Goal: Book appointment/travel/reservation

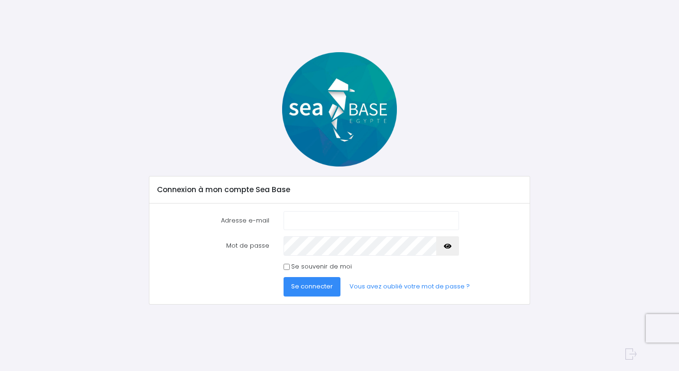
click at [271, 221] on label "Adresse e-mail" at bounding box center [213, 220] width 127 height 19
click at [283, 221] on input "Adresse e-mail" at bounding box center [370, 220] width 175 height 19
click at [287, 220] on input "Adresse e-mail" at bounding box center [370, 220] width 175 height 19
paste input "filettiguillaume@live.fr"
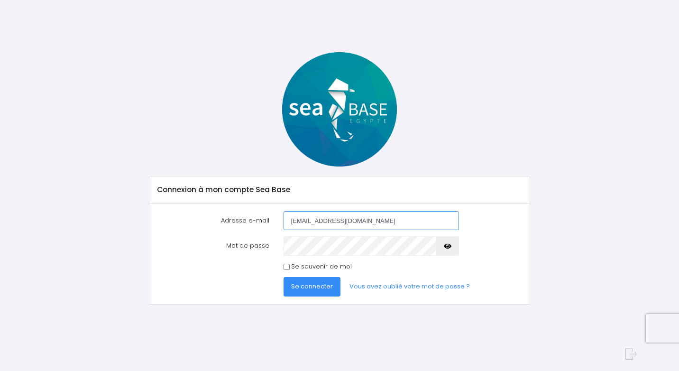
type input "filettiguillaume@live.fr"
click at [230, 280] on div "Se connecter Vous avez oublié votre mot de passe ?" at bounding box center [339, 286] width 379 height 19
drag, startPoint x: 269, startPoint y: 262, endPoint x: 280, endPoint y: 255, distance: 12.8
click at [269, 262] on div "Se souvenir de moi" at bounding box center [339, 266] width 379 height 9
click at [310, 290] on span "Se connecter" at bounding box center [312, 286] width 42 height 9
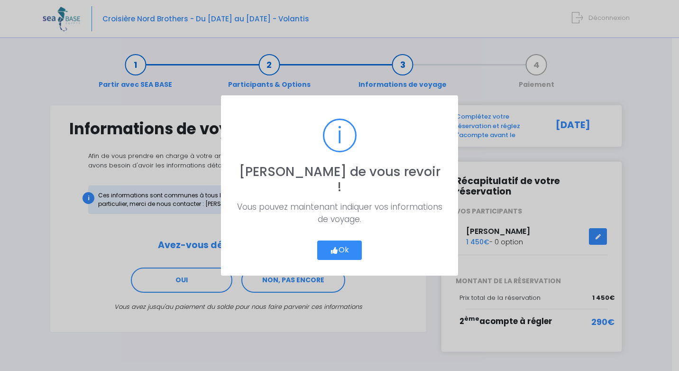
drag, startPoint x: 339, startPoint y: 241, endPoint x: 355, endPoint y: 237, distance: 16.5
click at [339, 241] on button "Ok" at bounding box center [339, 250] width 45 height 20
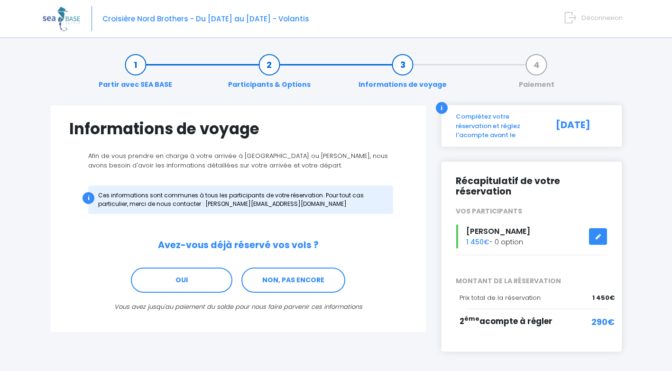
scroll to position [38, 0]
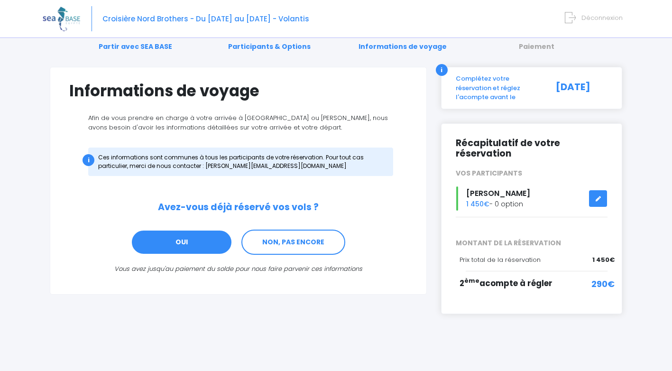
click at [194, 240] on link "OUI" at bounding box center [181, 242] width 101 height 26
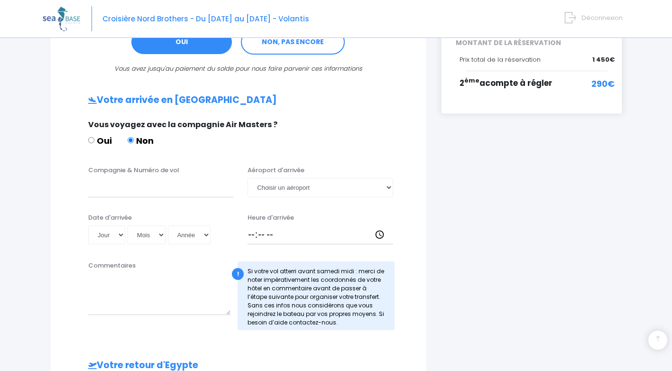
scroll to position [285, 0]
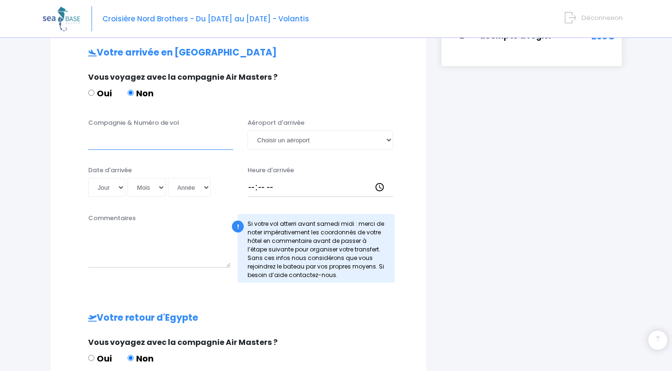
click at [126, 141] on input "Compagnie & Numéro de vol" at bounding box center [160, 139] width 145 height 19
click at [151, 142] on input "Compagnie & Numéro de vol" at bounding box center [160, 139] width 145 height 19
click at [336, 137] on select "Choisir un aéroport Hurghada Marsa Alam" at bounding box center [319, 139] width 145 height 19
select select "Hurghada"
click at [247, 130] on select "Choisir un aéroport Hurghada Marsa Alam" at bounding box center [319, 139] width 145 height 19
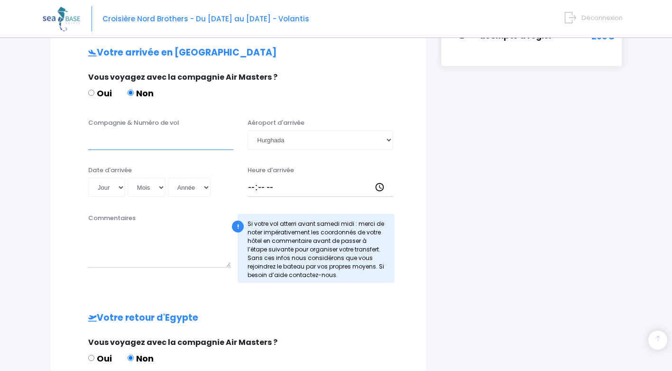
click at [154, 142] on input "Compagnie & Numéro de vol" at bounding box center [160, 139] width 145 height 19
click at [149, 139] on input "Compagnie & Numéro de vol" at bounding box center [160, 139] width 145 height 19
type input "E"
click at [171, 270] on div "Commentaires" at bounding box center [159, 247] width 156 height 69
click at [168, 141] on input "easy-jet" at bounding box center [160, 139] width 145 height 19
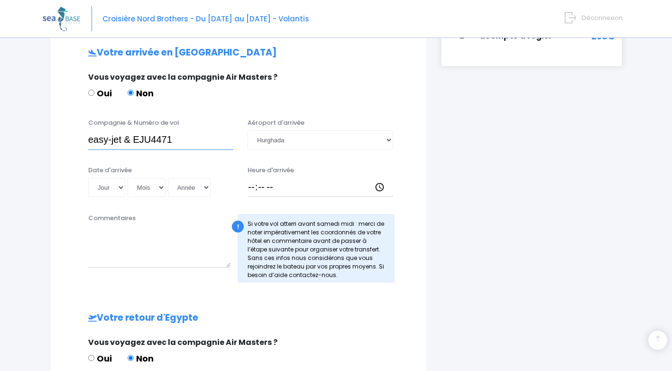
type input "easy-jet & EJU4471"
click at [117, 187] on select "Jour 01 02 03 04 05 06 07 08 09 10 11 12 13 14 15 16 17 18 19 20 21 22 23 24 25…" at bounding box center [106, 187] width 37 height 19
select select "20"
click at [88, 178] on select "Jour 01 02 03 04 05 06 07 08 09 10 11 12 13 14 15 16 17 18 19 20 21 22 23 24 25…" at bounding box center [106, 187] width 37 height 19
click at [152, 187] on select "Mois 01 02 03 04 05 06 07 08 09 10 11 12" at bounding box center [146, 187] width 38 height 19
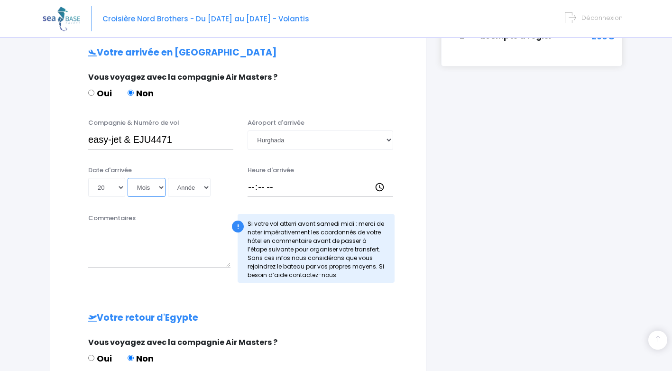
select select "06"
click at [127, 178] on select "Mois 01 02 03 04 05 06 07 08 09 10 11 12" at bounding box center [146, 187] width 38 height 19
click at [200, 188] on select "Année 2045 2044 2043 2042 2041 2040 2039 2038 2037 2036 2035 2034 2033 2032 203…" at bounding box center [189, 187] width 43 height 19
select select "2026"
click at [168, 178] on select "Année 2045 2044 2043 2042 2041 2040 2039 2038 2037 2036 2035 2034 2033 2032 203…" at bounding box center [189, 187] width 43 height 19
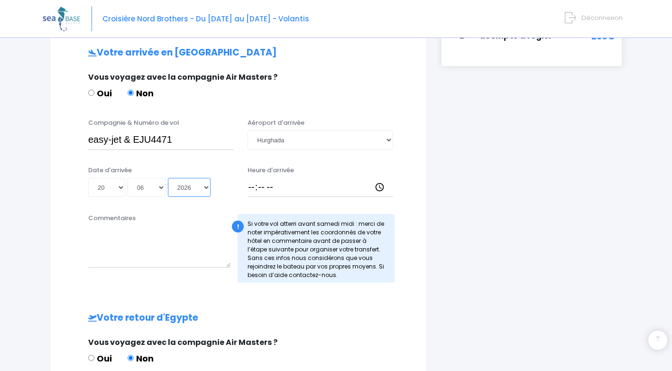
type input "2026-06-20"
click at [271, 184] on input "Heure d'arrivée" at bounding box center [319, 187] width 145 height 19
type input "19:30"
click at [508, 217] on div "i Complétez votre réservation et réglez l'acompte avant le 30/09/2025 Récapitul…" at bounding box center [531, 190] width 195 height 743
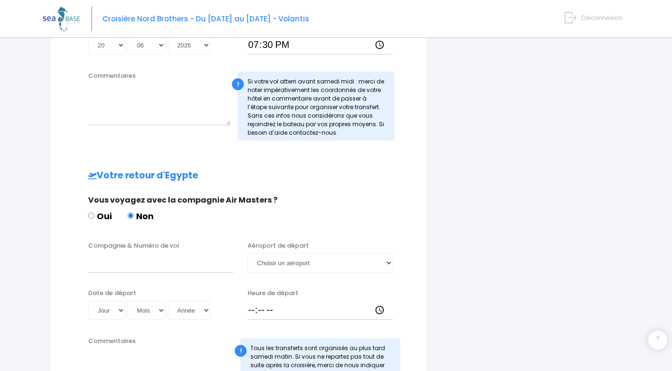
scroll to position [475, 0]
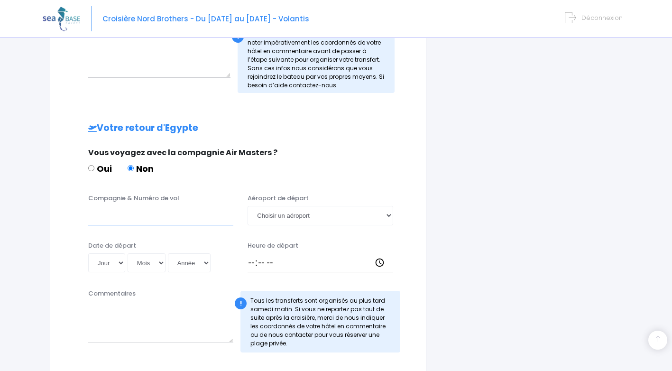
click at [106, 214] on input "Compagnie & Numéro de vol" at bounding box center [160, 215] width 145 height 19
type input "e"
drag, startPoint x: 311, startPoint y: 258, endPoint x: 278, endPoint y: 254, distance: 33.9
click at [311, 258] on input "Heure de départ" at bounding box center [319, 262] width 145 height 19
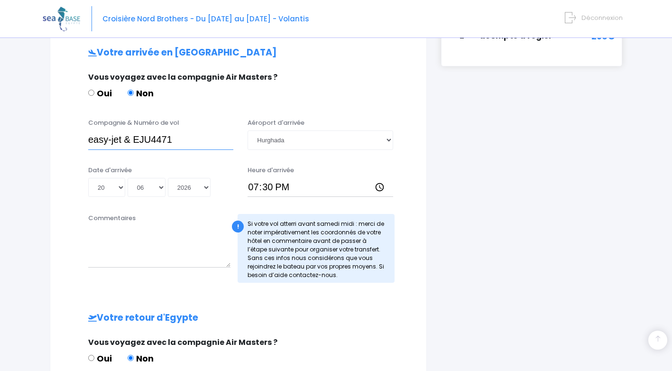
drag, startPoint x: 132, startPoint y: 138, endPoint x: 190, endPoint y: 140, distance: 57.8
click at [190, 140] on input "easy-jet & EJU4471" at bounding box center [160, 139] width 145 height 19
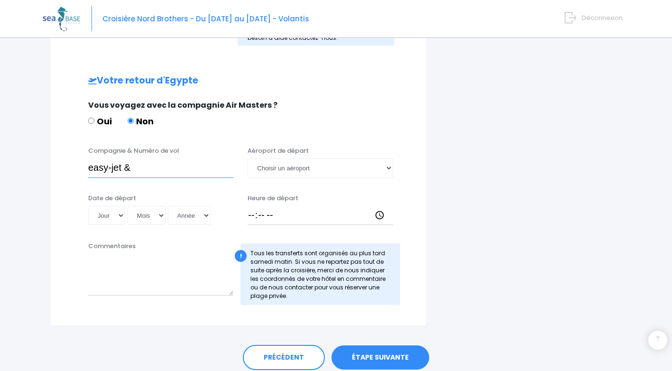
click at [166, 170] on input "easy-jet &" at bounding box center [160, 167] width 145 height 19
paste input "EJU4471"
type input "easy-jet & EJU4472"
click at [117, 215] on select "Jour 01 02 03 04 05 06 07 08 09 10 11 12 13 14 15 16 17 18 19 20 21 22 23 24 25…" at bounding box center [106, 215] width 37 height 19
select select "27"
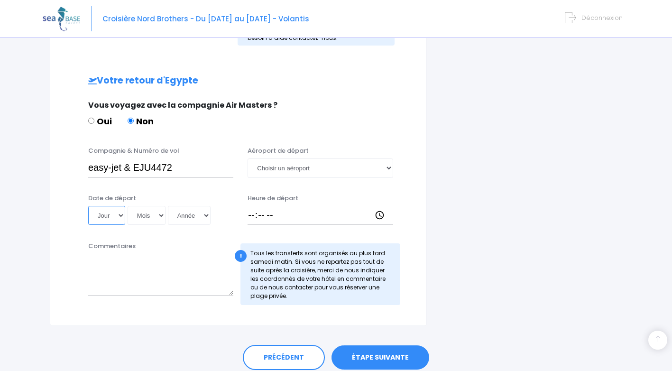
click at [88, 206] on select "Jour 01 02 03 04 05 06 07 08 09 10 11 12 13 14 15 16 17 18 19 20 21 22 23 24 25…" at bounding box center [106, 215] width 37 height 19
click at [162, 217] on select "Mois 01 02 03 04 05 06 07 08 09 10 11 12" at bounding box center [146, 215] width 38 height 19
select select "06"
click at [127, 206] on select "Mois 01 02 03 04 05 06 07 08 09 10 11 12" at bounding box center [146, 215] width 38 height 19
click at [184, 209] on select "Année 2045 2044 2043 2042 2041 2040 2039 2038 2037 2036 2035 2034 2033 2032 203…" at bounding box center [189, 215] width 43 height 19
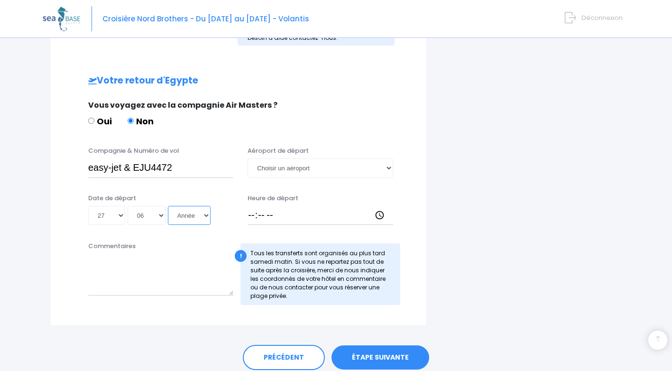
select select "2026"
click at [168, 206] on select "Année 2045 2044 2043 2042 2041 2040 2039 2038 2037 2036 2035 2034 2033 2032 203…" at bounding box center [189, 215] width 43 height 19
type input "2026-06-27"
click at [278, 209] on input "Heure de départ" at bounding box center [319, 215] width 145 height 19
click at [253, 212] on input "Heure de départ" at bounding box center [319, 215] width 145 height 19
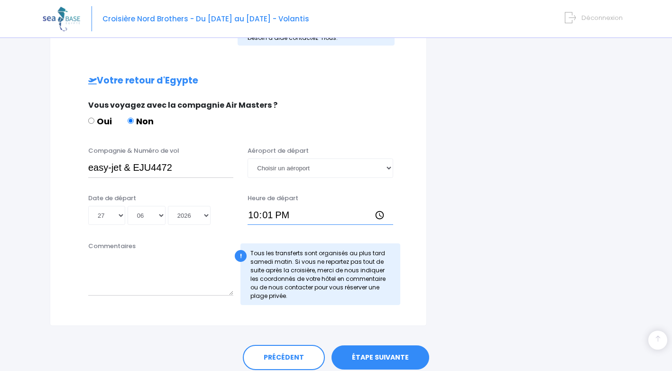
type input "22:15"
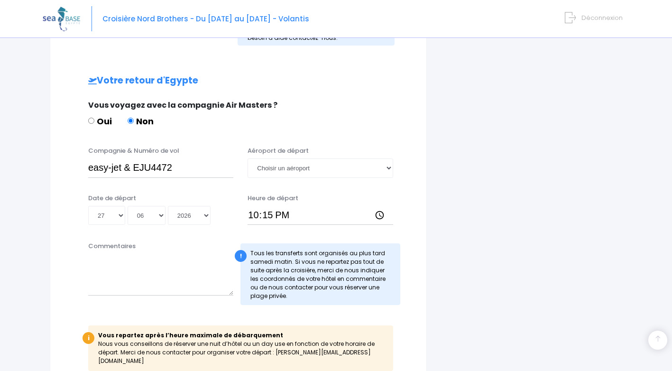
click at [157, 277] on textarea "Commentaires" at bounding box center [160, 275] width 145 height 42
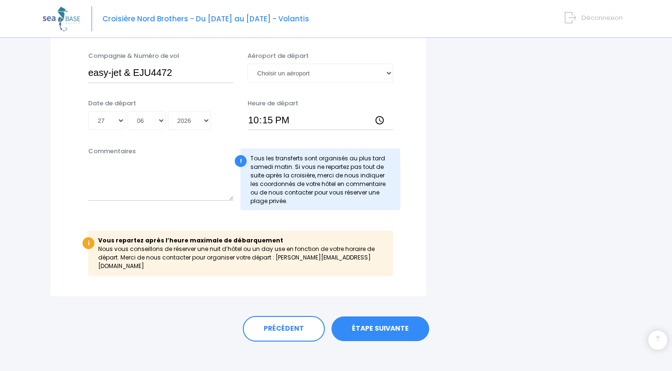
click at [372, 319] on link "ÉTAPE SUIVANTE" at bounding box center [380, 328] width 98 height 25
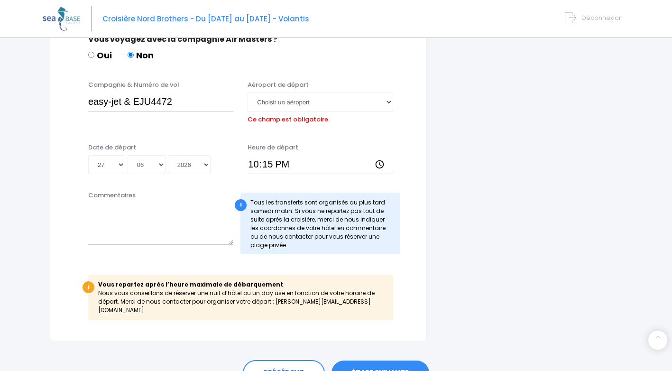
scroll to position [586, 0]
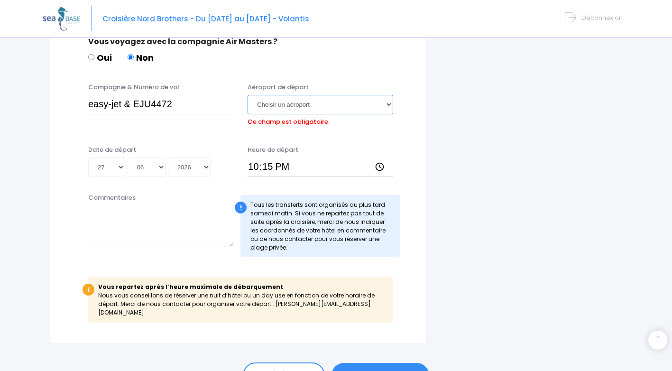
click at [323, 105] on select "Choisir un aéroport Hurghada Marsa Alam" at bounding box center [319, 104] width 145 height 19
select select "Hurghada"
click at [247, 95] on select "Choisir un aéroport Hurghada Marsa Alam" at bounding box center [319, 104] width 145 height 19
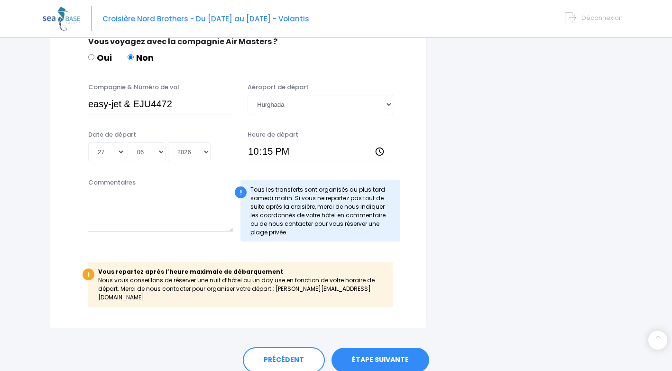
click at [380, 348] on link "ÉTAPE SUIVANTE" at bounding box center [380, 359] width 98 height 25
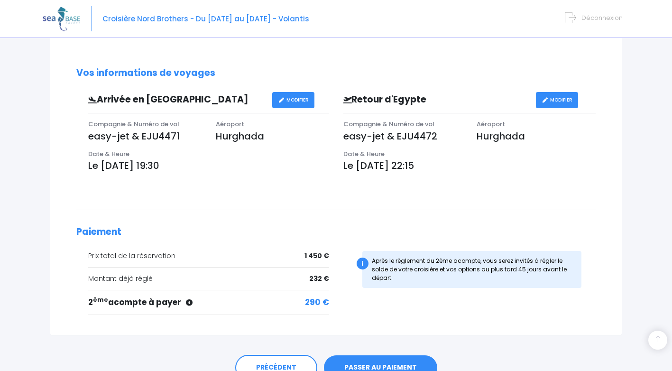
scroll to position [287, 0]
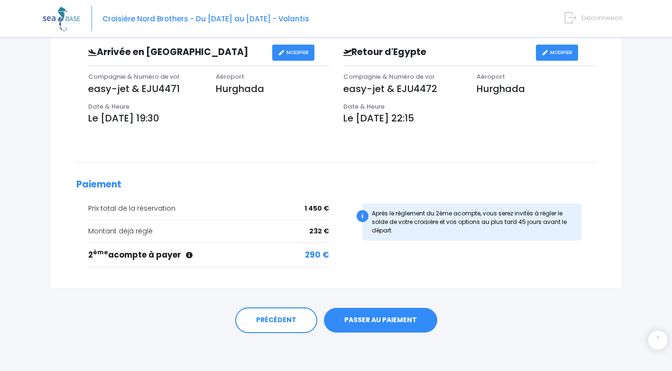
click at [374, 321] on link "PASSER AU PAIEMENT" at bounding box center [380, 320] width 113 height 25
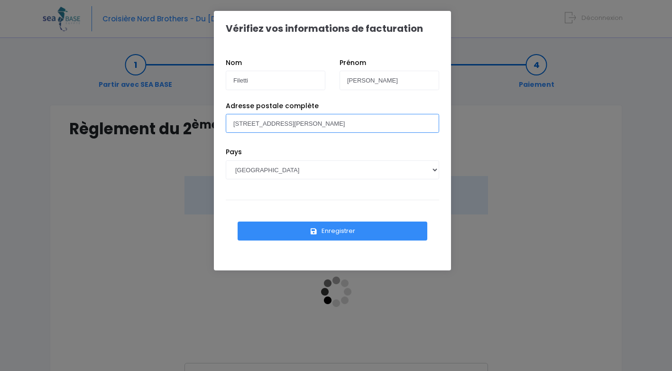
drag, startPoint x: 299, startPoint y: 121, endPoint x: 310, endPoint y: 127, distance: 12.3
click at [299, 121] on input "[STREET_ADDRESS][PERSON_NAME]" at bounding box center [332, 123] width 213 height 19
drag, startPoint x: 244, startPoint y: 126, endPoint x: 170, endPoint y: 128, distance: 74.5
click at [176, 128] on div "Vérifiez vos informations de facturation Nom Filetti Prénom Guillaume 8 RUE JUL…" at bounding box center [336, 185] width 672 height 371
click at [292, 121] on input "9 rue Thiers 38110 la tour du pin" at bounding box center [332, 123] width 213 height 19
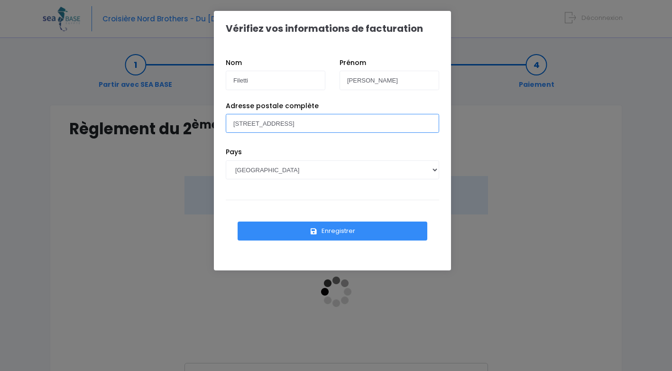
click at [310, 123] on input "9 rue Thiers 38110 la Tour du pin" at bounding box center [332, 123] width 213 height 19
click at [318, 125] on input "9 rue Thiers 38110 la Tour Du pin" at bounding box center [332, 123] width 213 height 19
click at [311, 124] on input "9 rue Thiers 38110 la Tour Du Pin" at bounding box center [332, 123] width 213 height 19
type input "9 rue Thiers 38110 la Tour du Pin"
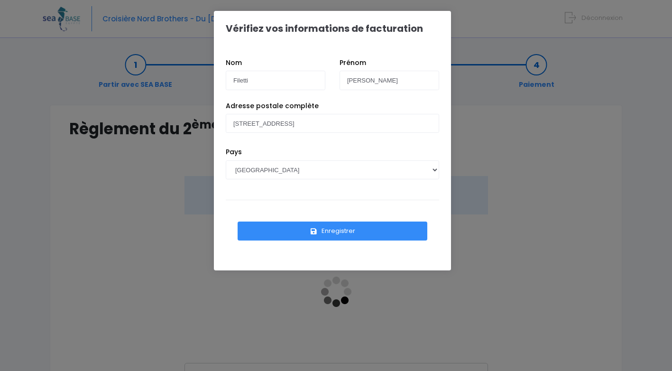
click at [352, 230] on button "Enregistrer" at bounding box center [332, 230] width 190 height 19
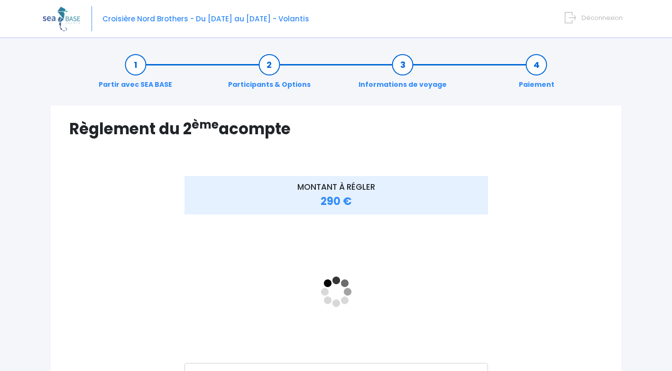
scroll to position [95, 0]
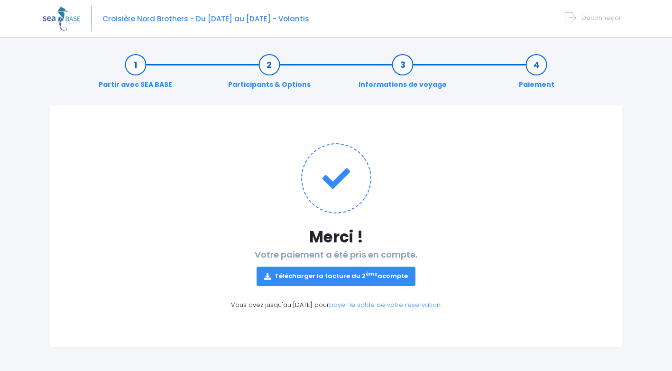
scroll to position [0, 0]
click at [367, 304] on link "payer le solde de votre réservation" at bounding box center [384, 304] width 111 height 9
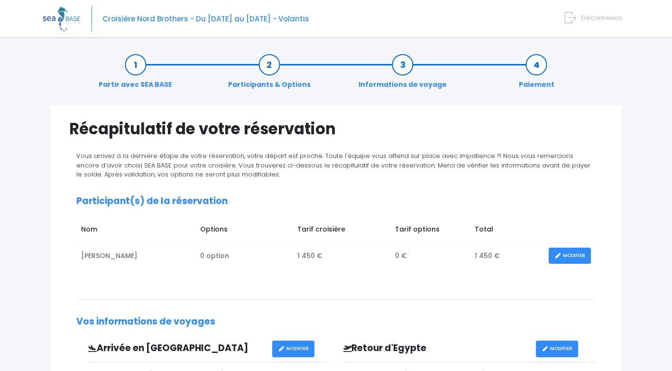
click at [595, 17] on span "Déconnexion" at bounding box center [601, 17] width 41 height 9
